Goal: Communication & Community: Answer question/provide support

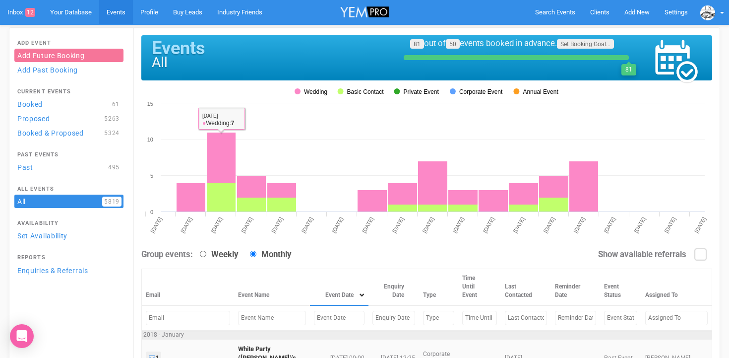
scroll to position [138, 0]
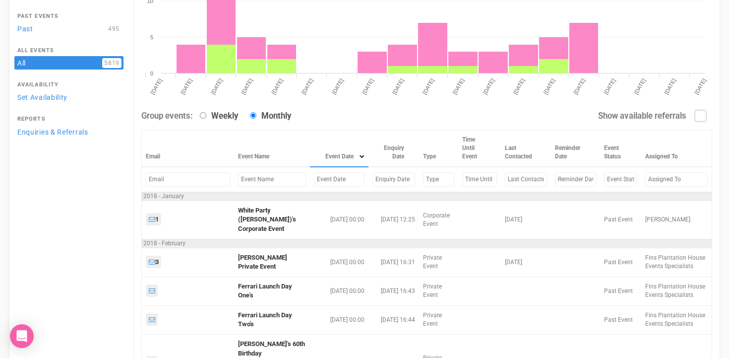
click at [259, 185] on input "text" at bounding box center [272, 179] width 68 height 14
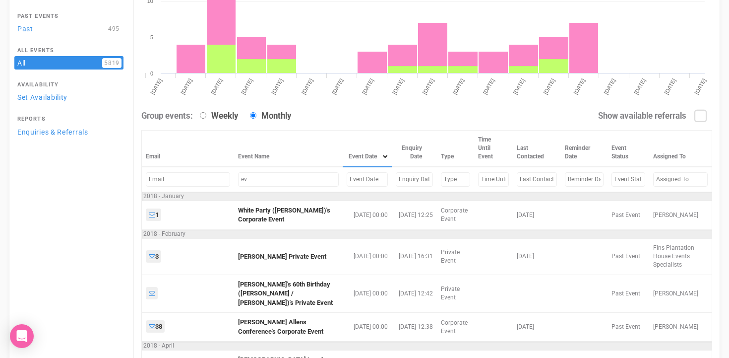
type input "e"
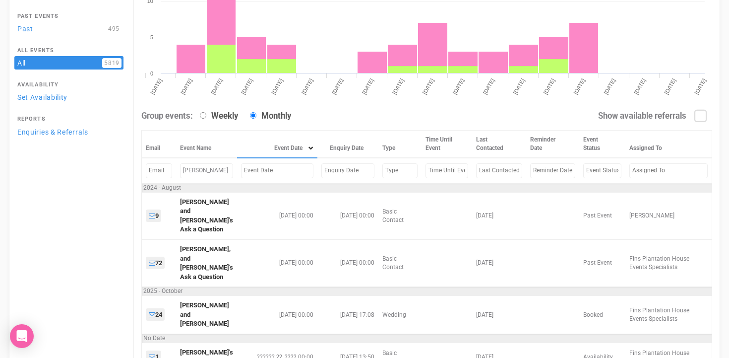
type input "ellen"
click at [253, 169] on input "text" at bounding box center [277, 170] width 72 height 14
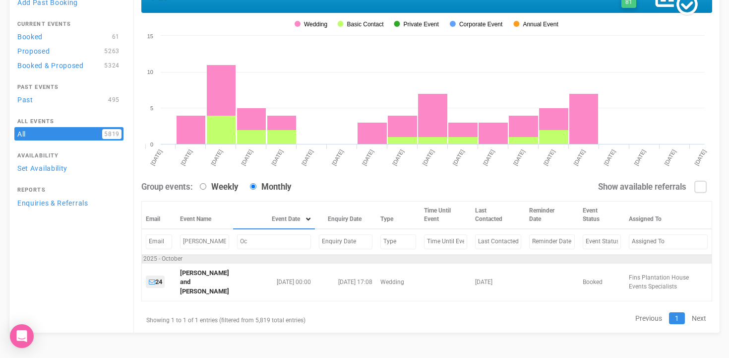
click at [250, 241] on input "Oc" at bounding box center [274, 241] width 74 height 14
type input "O"
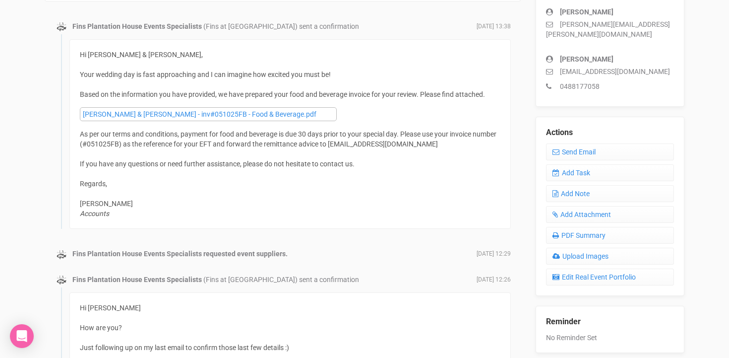
scroll to position [292, 0]
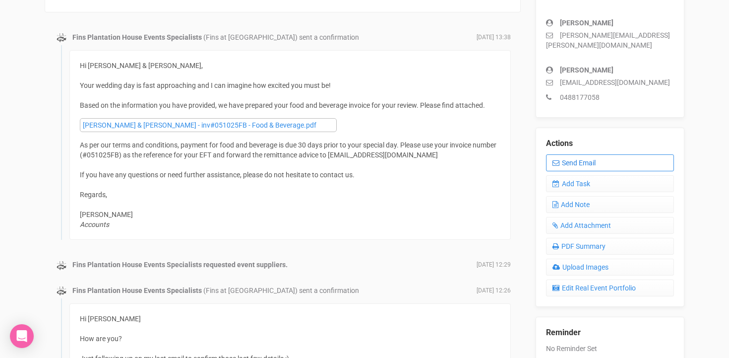
click at [591, 154] on link "Send Email" at bounding box center [610, 162] width 128 height 17
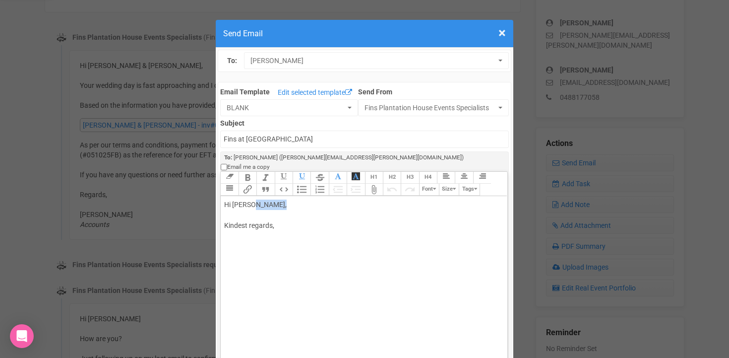
drag, startPoint x: 249, startPoint y: 193, endPoint x: 284, endPoint y: 194, distance: 35.2
click at [284, 199] on div "Hi [PERSON_NAME], Kindest regards," at bounding box center [362, 225] width 276 height 52
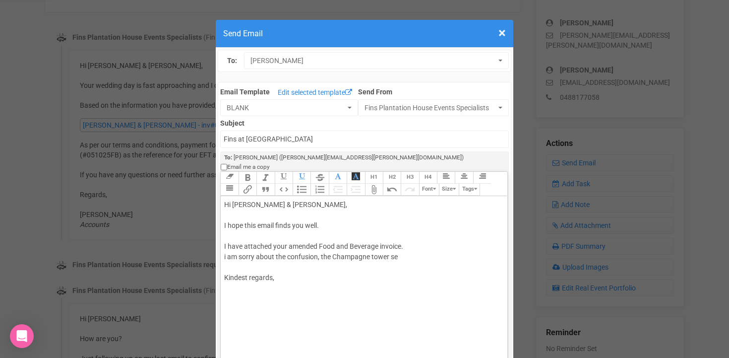
click at [322, 248] on div "Hi [PERSON_NAME] & [PERSON_NAME], I hope this email finds you well. I have atta…" at bounding box center [362, 251] width 276 height 104
click at [456, 247] on div "Hi [PERSON_NAME] & [PERSON_NAME], I hope this email finds you well. I have atta…" at bounding box center [362, 251] width 276 height 104
click at [391, 246] on div "Hi [PERSON_NAME] & [PERSON_NAME], I hope this email finds you well. I have atta…" at bounding box center [362, 251] width 276 height 104
click at [475, 244] on div "Hi [PERSON_NAME] & [PERSON_NAME], I hope this email finds you well. I have atta…" at bounding box center [362, 251] width 276 height 104
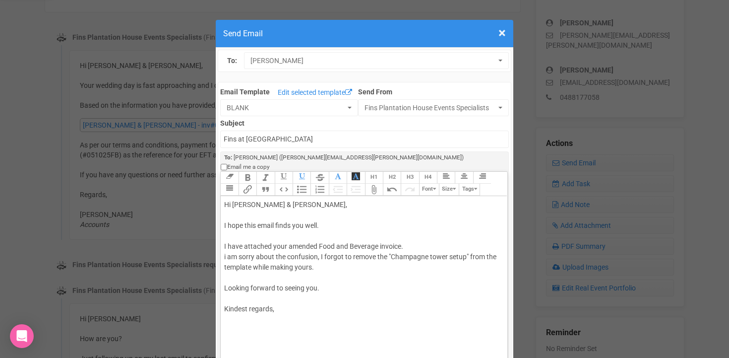
click at [249, 300] on div "Hi [PERSON_NAME] & [PERSON_NAME], I hope this email finds you well. I have atta…" at bounding box center [362, 266] width 276 height 135
click at [275, 297] on div "Hi [PERSON_NAME] & [PERSON_NAME], I hope this email finds you well. I have atta…" at bounding box center [362, 266] width 276 height 135
click at [246, 271] on div "Hi [PERSON_NAME] & [PERSON_NAME], I hope this email finds you well. I have atta…" at bounding box center [362, 282] width 276 height 167
click at [225, 246] on div "Hi [PERSON_NAME] & [PERSON_NAME], I hope this email finds you well. I have atta…" at bounding box center [362, 282] width 276 height 167
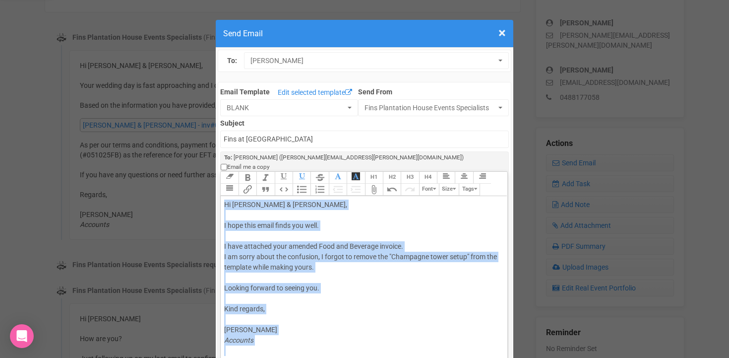
copy div "Hi [PERSON_NAME] & [PERSON_NAME], I hope this email finds you well. I have atta…"
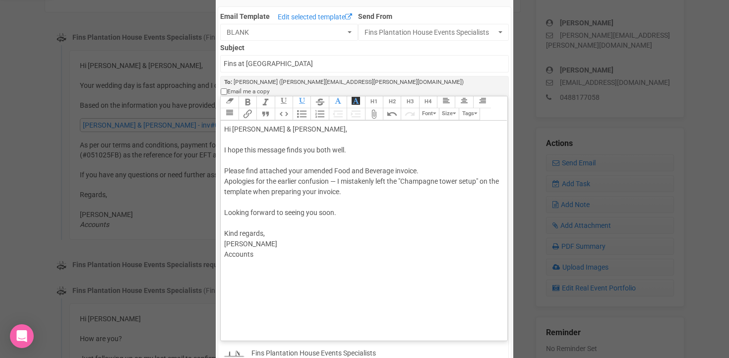
scroll to position [76, 0]
drag, startPoint x: 259, startPoint y: 140, endPoint x: 285, endPoint y: 139, distance: 26.8
click at [285, 139] on div "Hi [PERSON_NAME] & [PERSON_NAME], I hope this message finds you both well. Plea…" at bounding box center [362, 191] width 276 height 135
click at [338, 170] on div "Hi [PERSON_NAME] & [PERSON_NAME], I hope this email finds you both well. Please…" at bounding box center [362, 191] width 276 height 135
drag, startPoint x: 285, startPoint y: 202, endPoint x: 306, endPoint y: 200, distance: 20.4
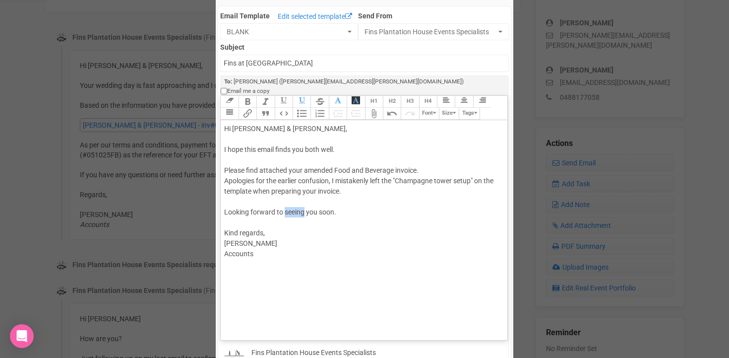
click at [306, 200] on div "Hi [PERSON_NAME] & [PERSON_NAME], I hope this email finds you both well. Please…" at bounding box center [362, 191] width 276 height 135
type trix-editor "<div>Hi [PERSON_NAME] &amp; [PERSON_NAME],<br><br>I hope this email finds you b…"
click at [224, 63] on input "Fins at [GEOGRAPHIC_DATA]" at bounding box center [364, 63] width 288 height 17
click at [326, 64] on input "accounts - Fins at [GEOGRAPHIC_DATA]" at bounding box center [364, 63] width 288 height 17
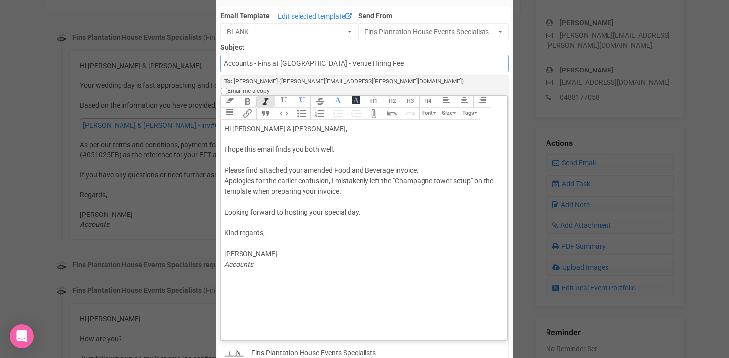
drag, startPoint x: 399, startPoint y: 63, endPoint x: 340, endPoint y: 61, distance: 59.1
click at [340, 61] on input "Accounts - Fins at [GEOGRAPHIC_DATA] - Venue Hiring Fee" at bounding box center [364, 63] width 288 height 17
type input "Accounts - Fins at [GEOGRAPHIC_DATA] - Food & Beverage Invoice"
click at [237, 193] on div "Hi [PERSON_NAME] & [PERSON_NAME], I hope this email finds you both well. Please…" at bounding box center [362, 197] width 276 height 146
click at [375, 108] on button "Attach Files" at bounding box center [374, 114] width 18 height 12
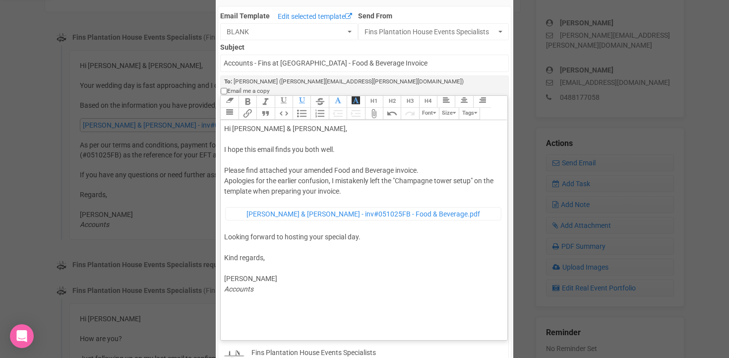
click at [245, 306] on trix-editor "Hi [PERSON_NAME] & [PERSON_NAME], I hope this email finds you both well. Please…" at bounding box center [364, 227] width 286 height 215
type trix-editor "<div>Hi [PERSON_NAME] &amp; [PERSON_NAME],<br><br>I hope this email finds you b…"
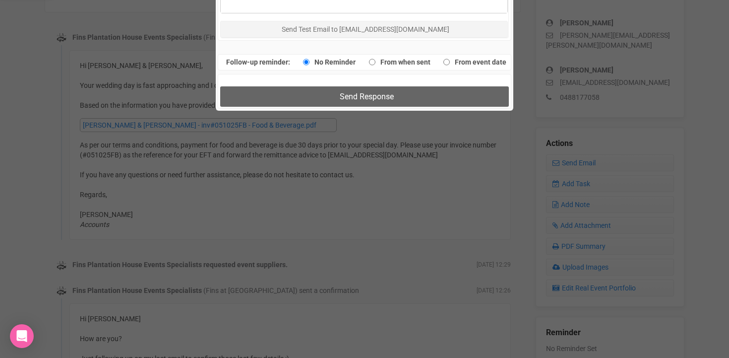
scroll to position [691, 0]
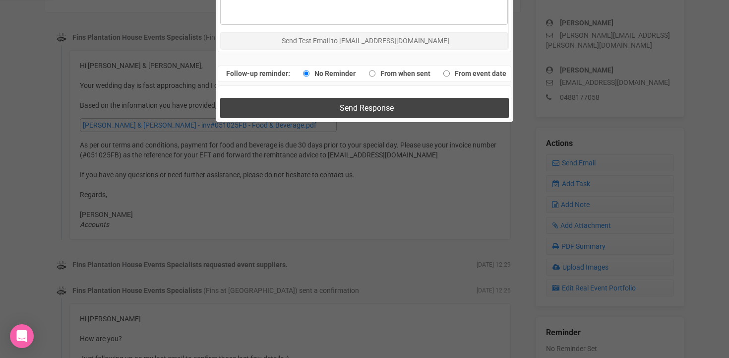
click at [364, 103] on span "Send Response" at bounding box center [367, 107] width 54 height 9
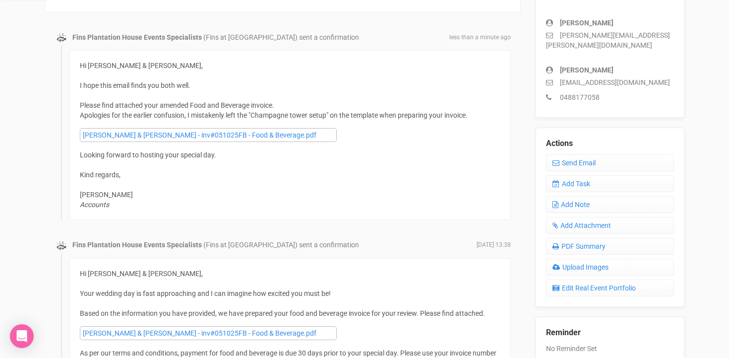
click at [289, 169] on div "Hi [PERSON_NAME] & [PERSON_NAME], I hope this email finds you both well. Please…" at bounding box center [290, 135] width 421 height 149
click at [533, 170] on div "Event Details Edit Sales Stage: Booked Type: Wedding Event Date [DATE] Heads up…" at bounding box center [610, 105] width 164 height 672
click at [583, 154] on link "Send Email" at bounding box center [610, 162] width 128 height 17
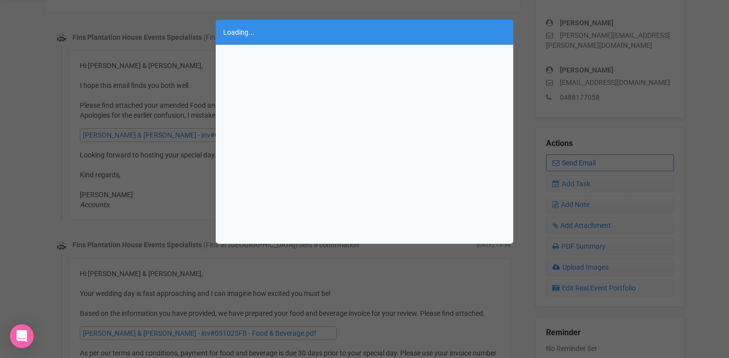
scroll to position [0, 0]
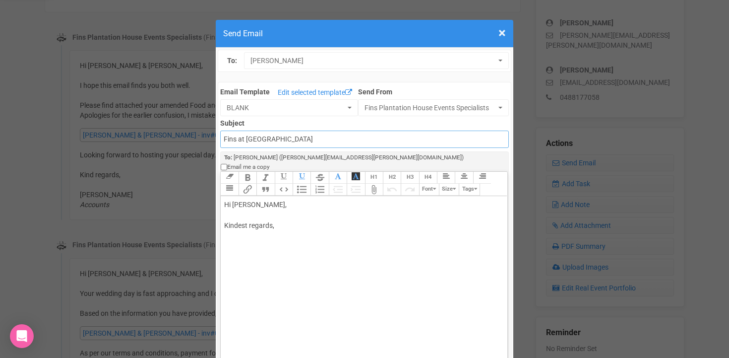
click at [226, 139] on input "Fins at [GEOGRAPHIC_DATA]" at bounding box center [364, 139] width 288 height 17
click at [284, 139] on input "Accounts - Fins at [GEOGRAPHIC_DATA]" at bounding box center [364, 139] width 288 height 17
click at [318, 139] on input "Accounts - Fins at [GEOGRAPHIC_DATA]" at bounding box center [364, 139] width 288 height 17
type input "Accounts - Fins at [GEOGRAPHIC_DATA]"
click at [283, 199] on div "Hi [PERSON_NAME], Kindest regards," at bounding box center [362, 225] width 276 height 52
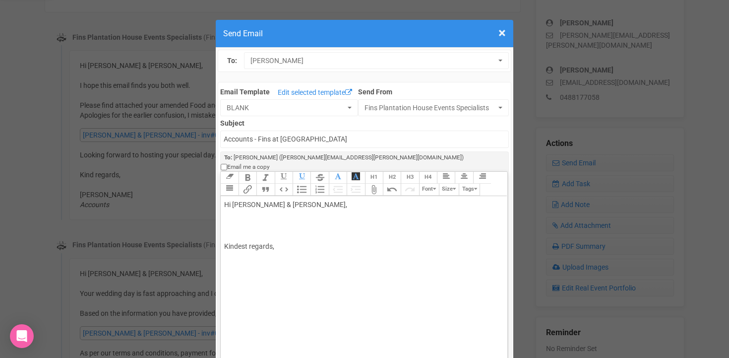
click at [271, 199] on div "Hi [PERSON_NAME] & [PERSON_NAME], Kindest regards," at bounding box center [362, 235] width 276 height 73
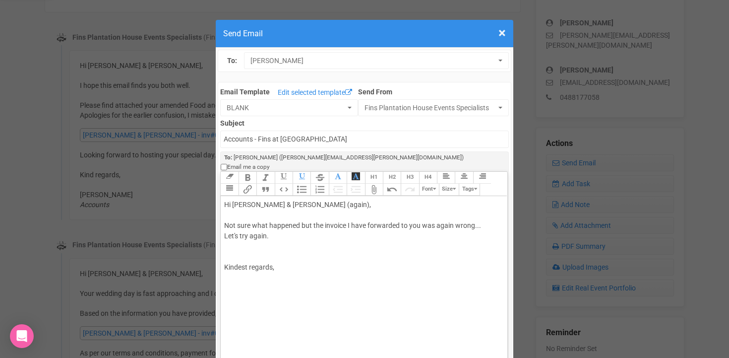
click at [268, 227] on div "Hi [PERSON_NAME] & [PERSON_NAME] (again), Not sure what happened but the invoic…" at bounding box center [362, 246] width 276 height 94
click at [232, 243] on div "Hi [PERSON_NAME] & [PERSON_NAME] (again), Not sure what happened but the invoic…" at bounding box center [362, 246] width 276 height 94
type trix-editor "<div>Hi [PERSON_NAME] &amp; [PERSON_NAME] (again),<br><br>Not sure what happene…"
click at [357, 138] on input "Accounts - Fins at [GEOGRAPHIC_DATA]" at bounding box center [364, 139] width 288 height 17
type input "Accounts - Fins at [GEOGRAPHIC_DATA] - Food & Beverage Invoice"
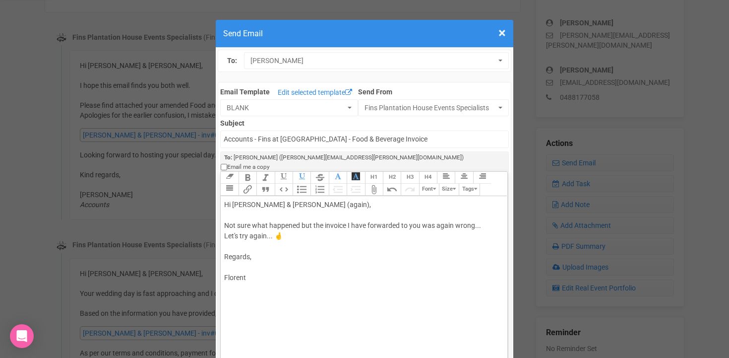
click at [373, 184] on button "Attach Files" at bounding box center [374, 190] width 18 height 12
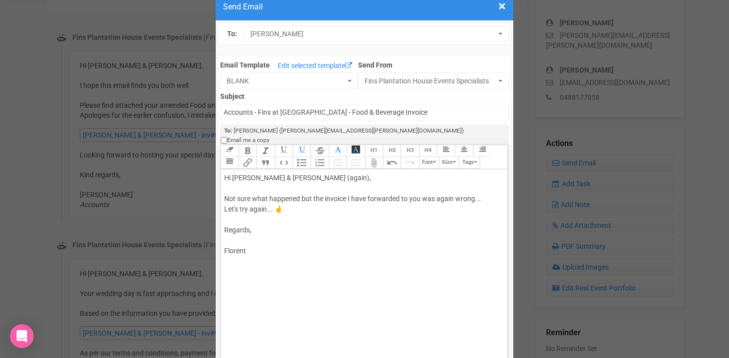
click at [230, 207] on div "Hi [PERSON_NAME] & [PERSON_NAME] (again), Not sure what happened but the invoic…" at bounding box center [362, 220] width 276 height 94
click at [373, 157] on button "Attach Files" at bounding box center [374, 163] width 18 height 12
drag, startPoint x: 453, startPoint y: 188, endPoint x: 434, endPoint y: 188, distance: 18.4
click at [434, 188] on div "Hi [PERSON_NAME] & [PERSON_NAME] (again), Not sure what happened but the invoic…" at bounding box center [362, 232] width 276 height 119
click at [455, 189] on div "Hi [PERSON_NAME] & [PERSON_NAME] (again), Not sure what happened but the invoic…" at bounding box center [362, 232] width 276 height 119
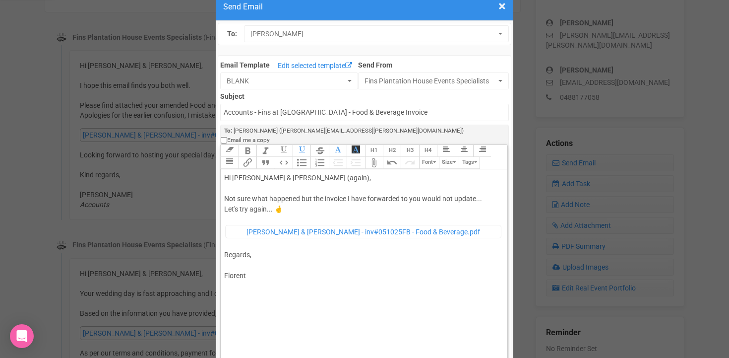
click at [273, 200] on div "Hi [PERSON_NAME] & [PERSON_NAME] (again), Not sure what happened but the invoic…" at bounding box center [362, 232] width 276 height 119
type trix-editor "<div>Hi [PERSON_NAME] &amp; [PERSON_NAME] (again),<br><br>Not sure what happene…"
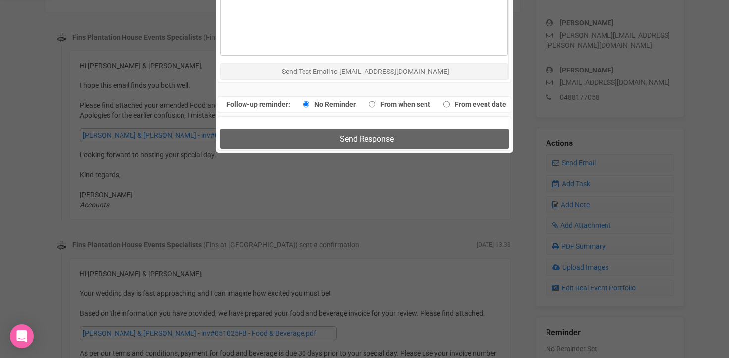
scroll to position [696, 0]
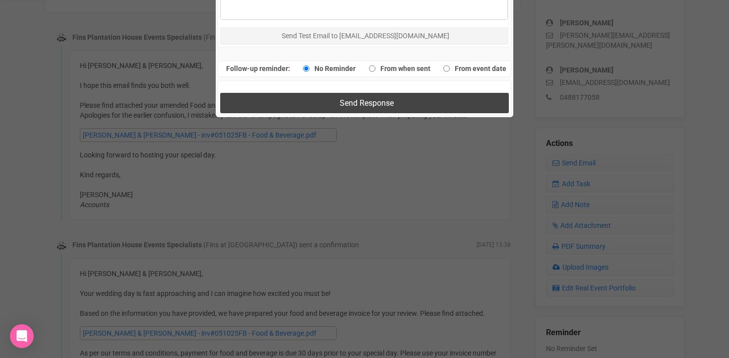
click at [330, 93] on button "Send Response" at bounding box center [364, 103] width 288 height 20
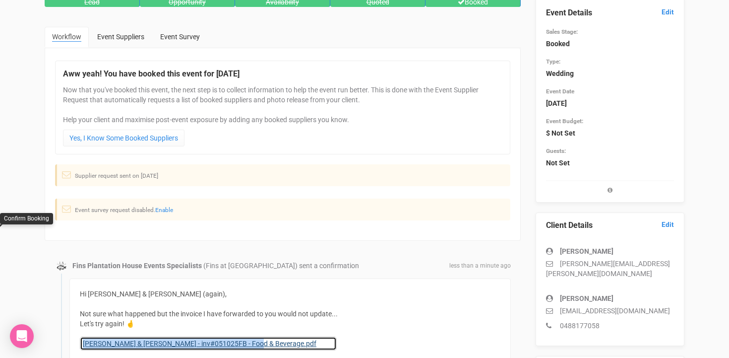
scroll to position [0, 0]
